Goal: Transaction & Acquisition: Purchase product/service

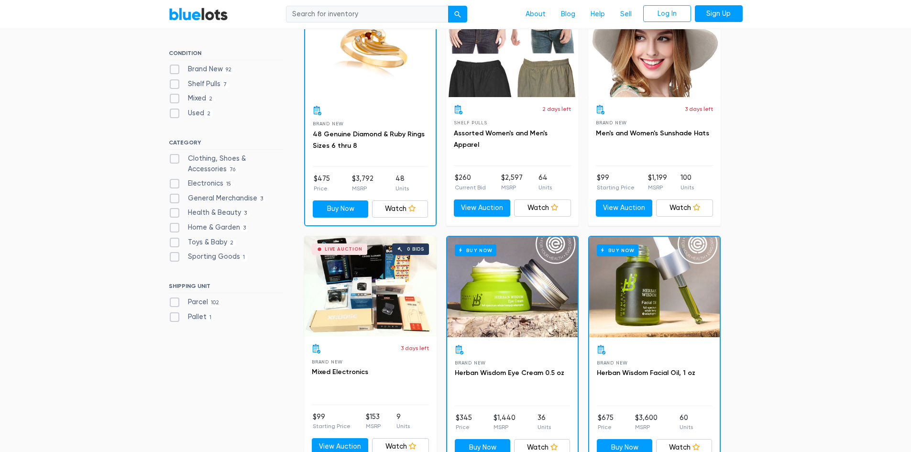
scroll to position [342, 0]
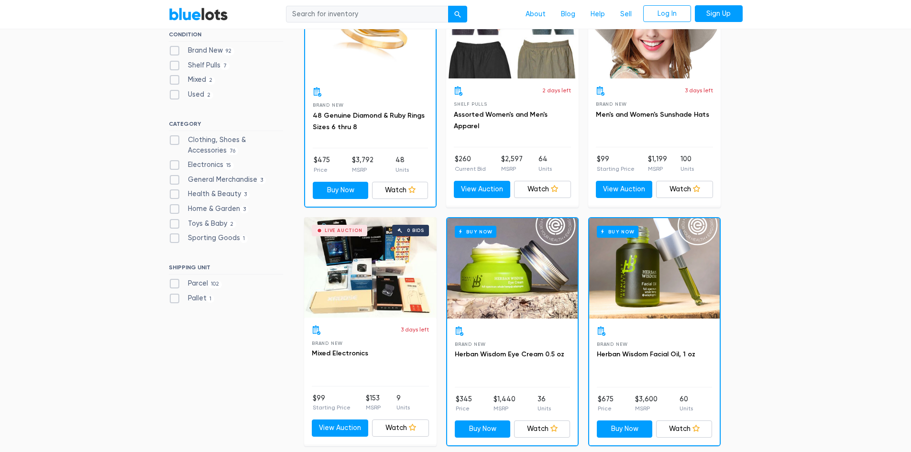
click at [174, 166] on label "Electronics 15" at bounding box center [202, 165] width 66 height 11
click at [174, 166] on input "Electronics 15" at bounding box center [172, 163] width 6 height 6
checkbox input "true"
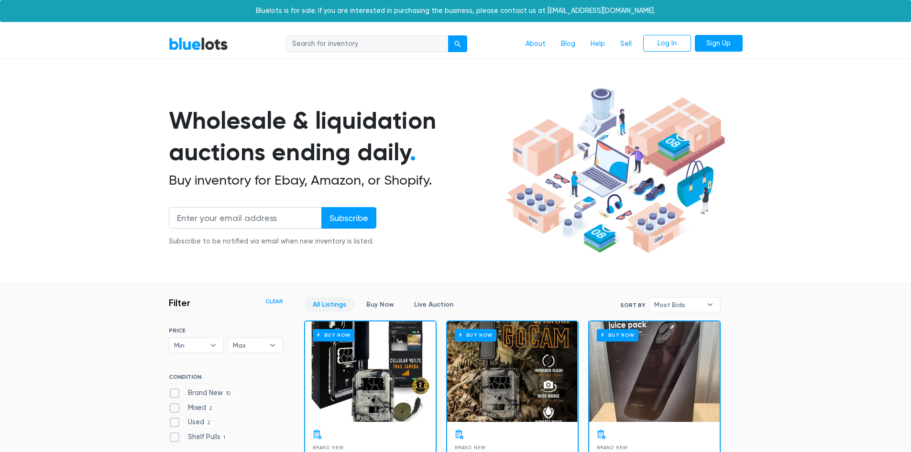
scroll to position [257, 0]
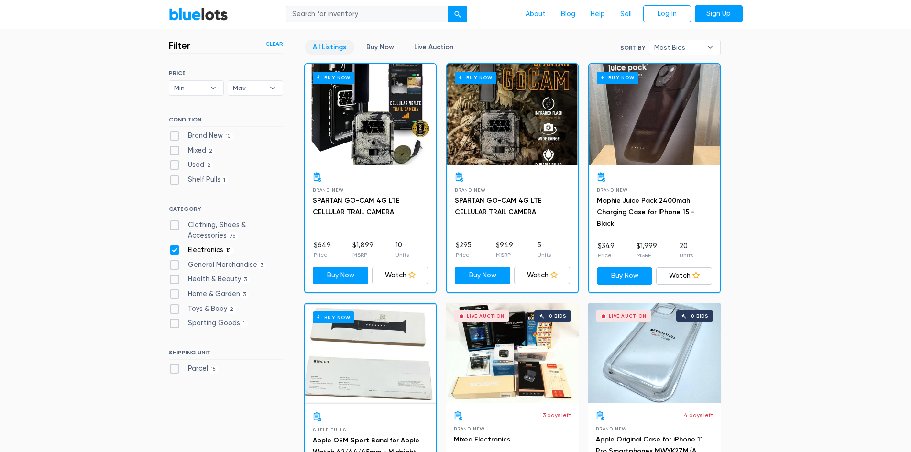
click at [173, 266] on label "General Merchandise 3" at bounding box center [218, 265] width 98 height 11
click at [173, 266] on Merchandise"] "General Merchandise 3" at bounding box center [172, 263] width 6 height 6
checkbox Merchandise"] "true"
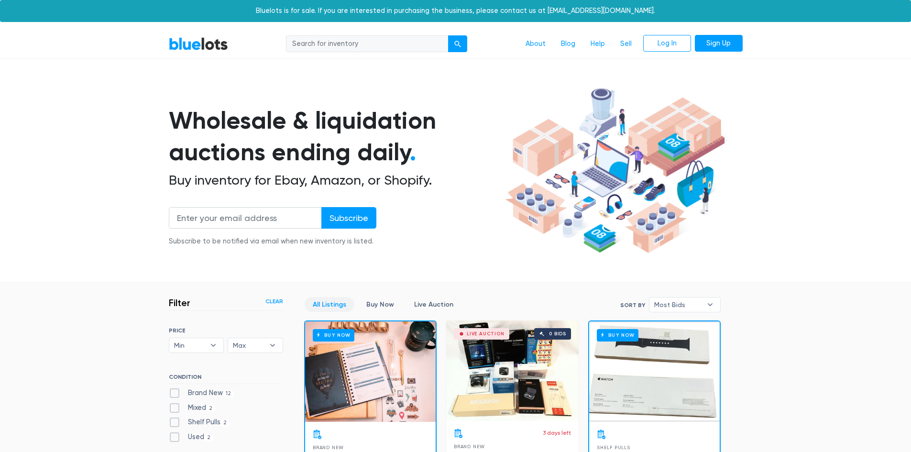
scroll to position [257, 0]
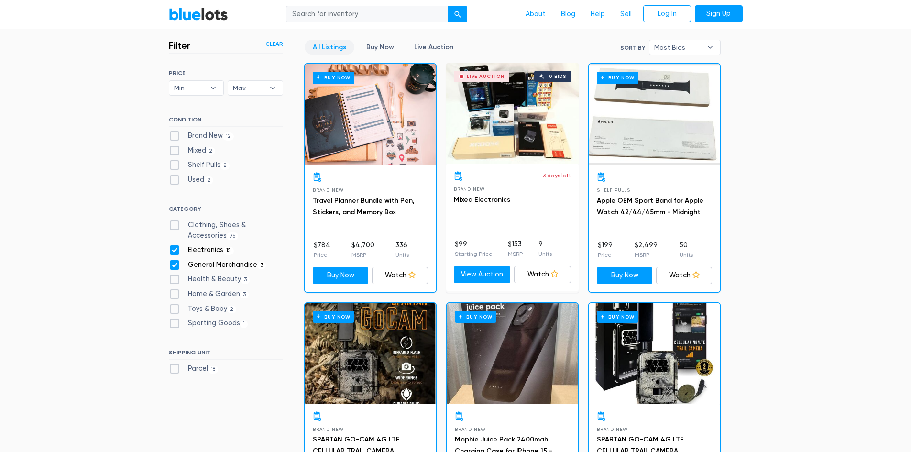
click at [175, 292] on label "Home & Garden 3" at bounding box center [209, 294] width 80 height 11
click at [175, 292] on Garden"] "Home & Garden 3" at bounding box center [172, 292] width 6 height 6
checkbox Garden"] "true"
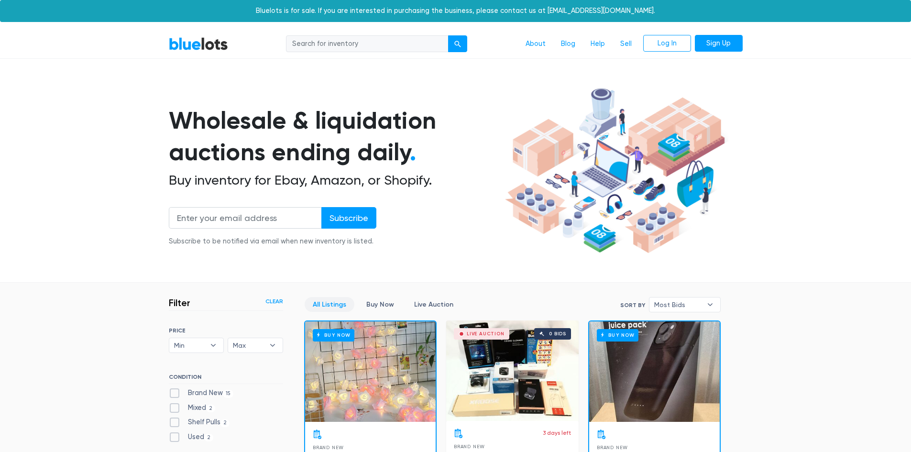
scroll to position [257, 0]
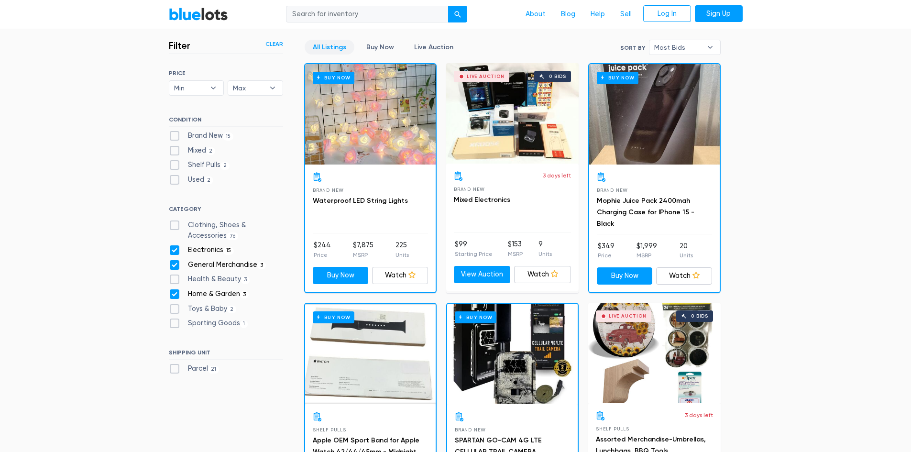
click at [174, 306] on label "Toys & Baby 2" at bounding box center [203, 309] width 68 height 11
click at [174, 306] on Baby"] "Toys & Baby 2" at bounding box center [172, 307] width 6 height 6
checkbox Baby"] "true"
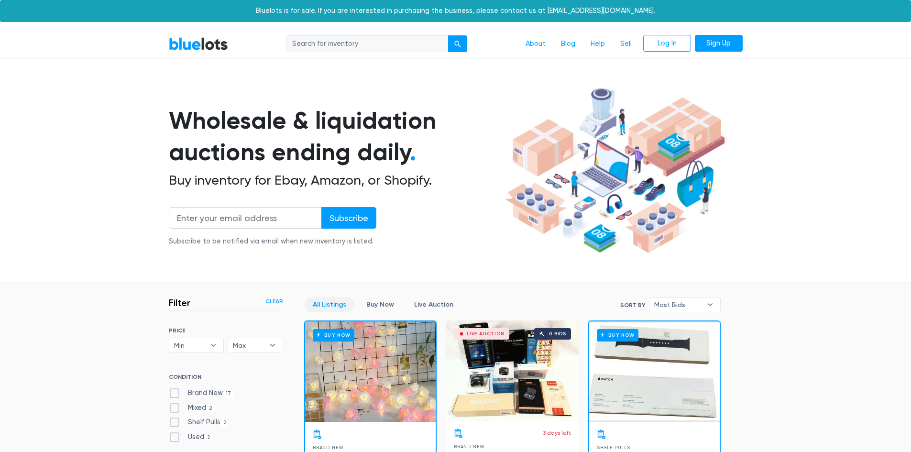
scroll to position [257, 0]
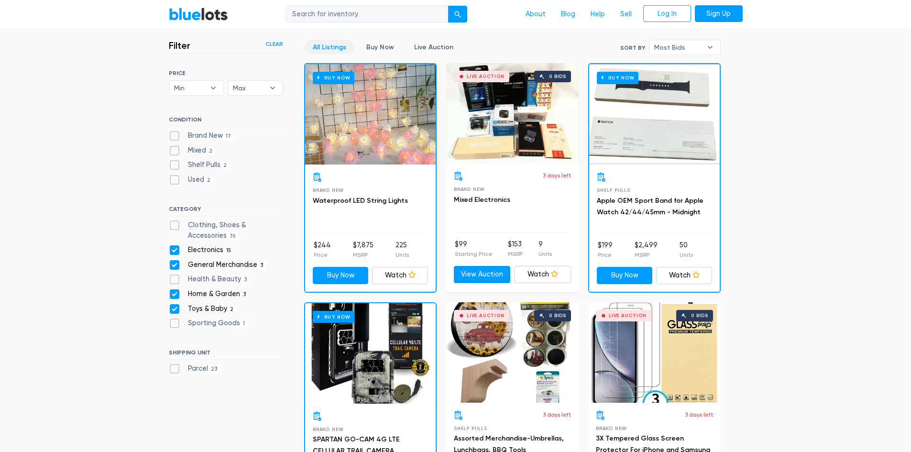
click at [173, 322] on label "Sporting Goods 1" at bounding box center [208, 323] width 79 height 11
click at [173, 322] on Goods"] "Sporting Goods 1" at bounding box center [172, 321] width 6 height 6
checkbox Goods"] "true"
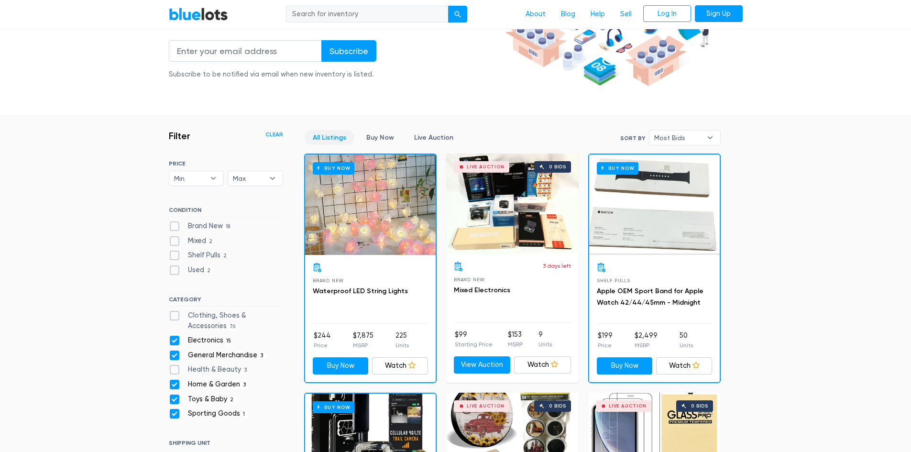
scroll to position [114, 0]
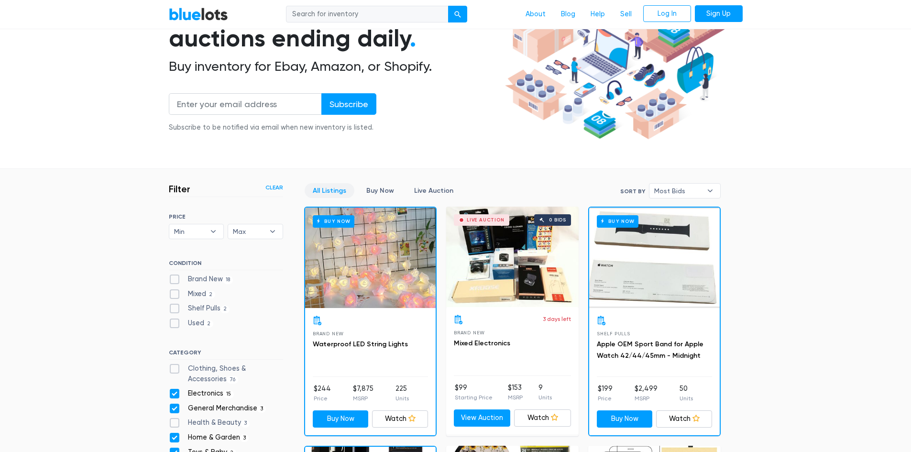
drag, startPoint x: 177, startPoint y: 278, endPoint x: 201, endPoint y: 271, distance: 25.4
click at [177, 277] on label "Brand New 18" at bounding box center [201, 279] width 65 height 11
click at [175, 277] on New"] "Brand New 18" at bounding box center [172, 277] width 6 height 6
checkbox New"] "true"
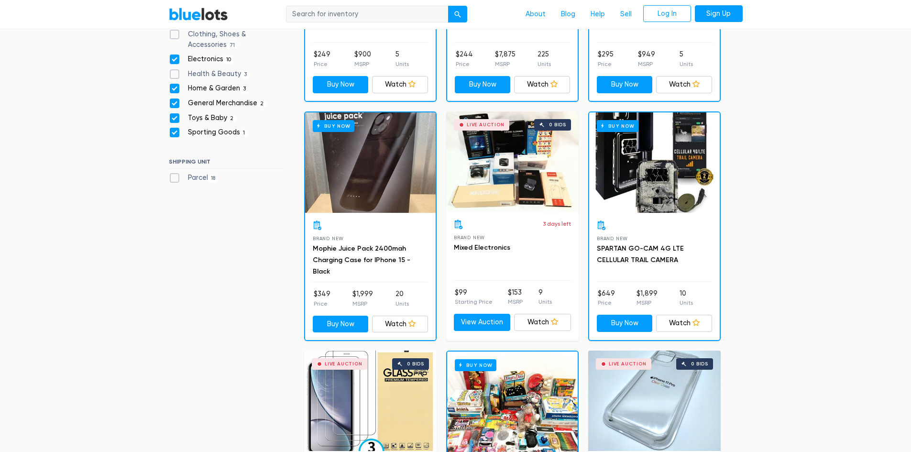
scroll to position [449, 0]
click at [519, 165] on div "Live Auction 0 bids" at bounding box center [512, 161] width 132 height 100
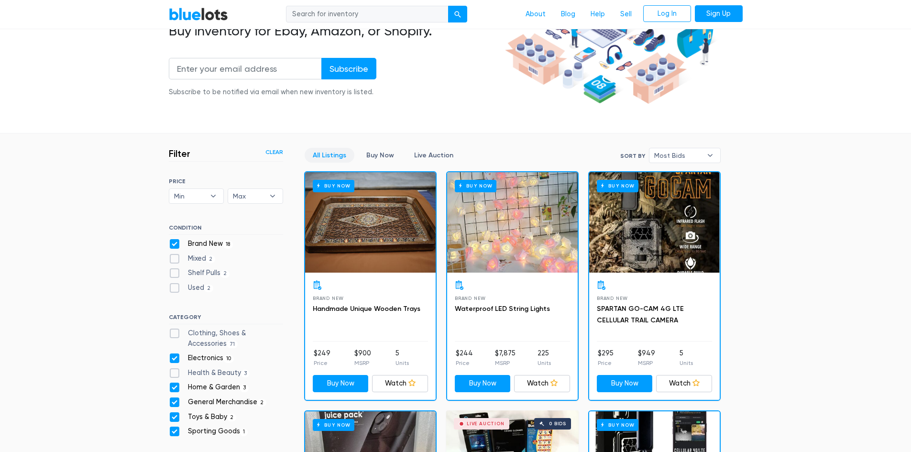
scroll to position [0, 0]
